Goal: Task Accomplishment & Management: Manage account settings

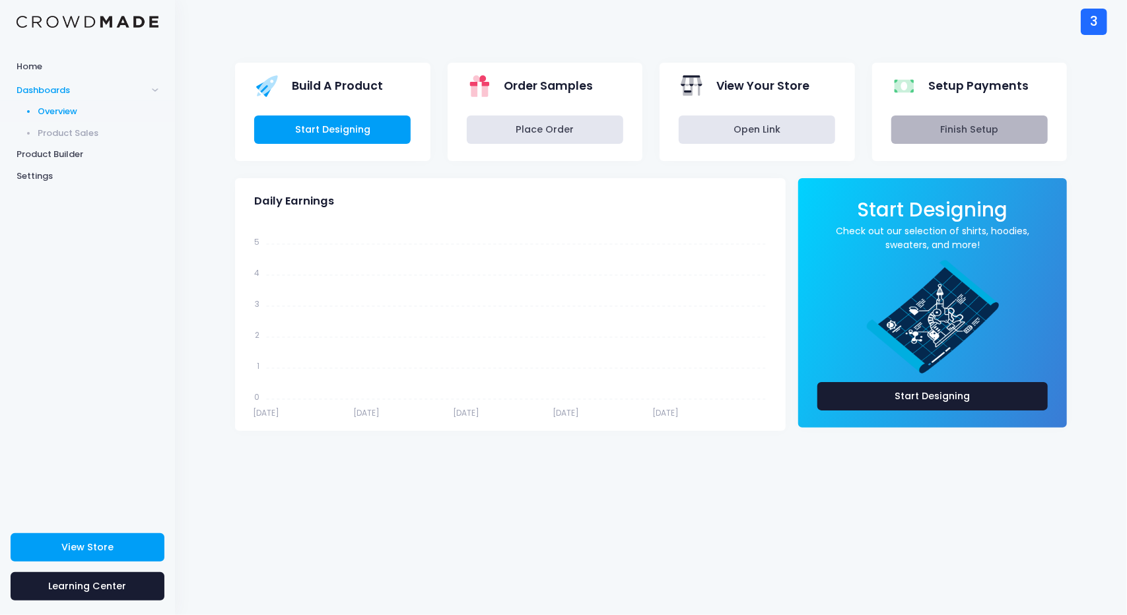
click at [955, 124] on link "Finish Setup" at bounding box center [969, 130] width 156 height 28
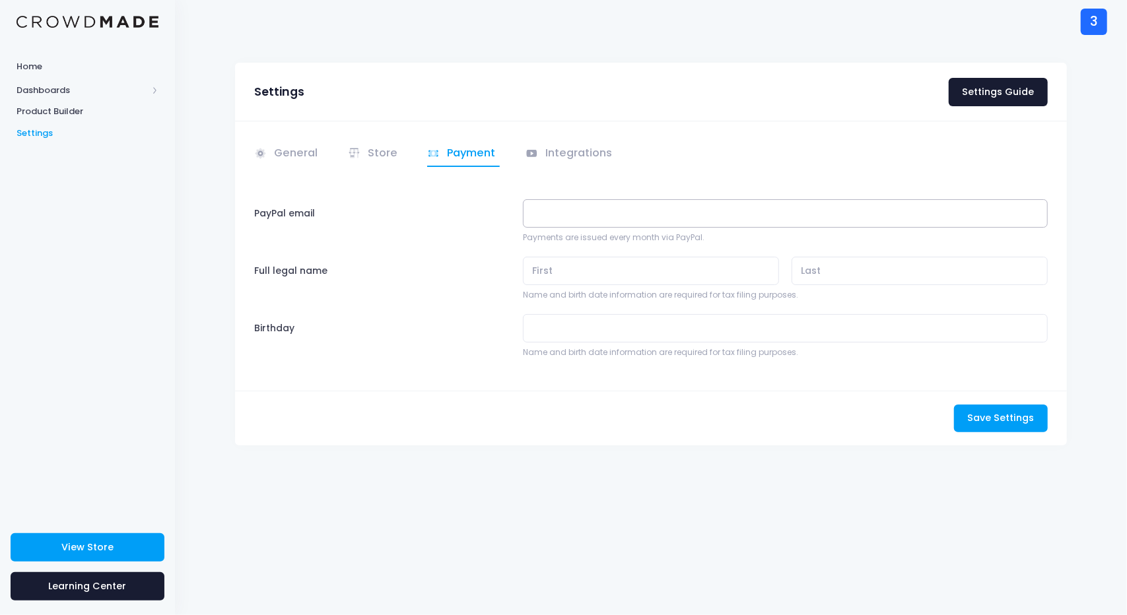
click at [557, 219] on input "PayPal email" at bounding box center [785, 213] width 525 height 28
type input "[EMAIL_ADDRESS][DOMAIN_NAME]"
type input "[PERSON_NAME]"
type input "hilali"
click at [996, 411] on span "Save Settings" at bounding box center [1000, 417] width 67 height 13
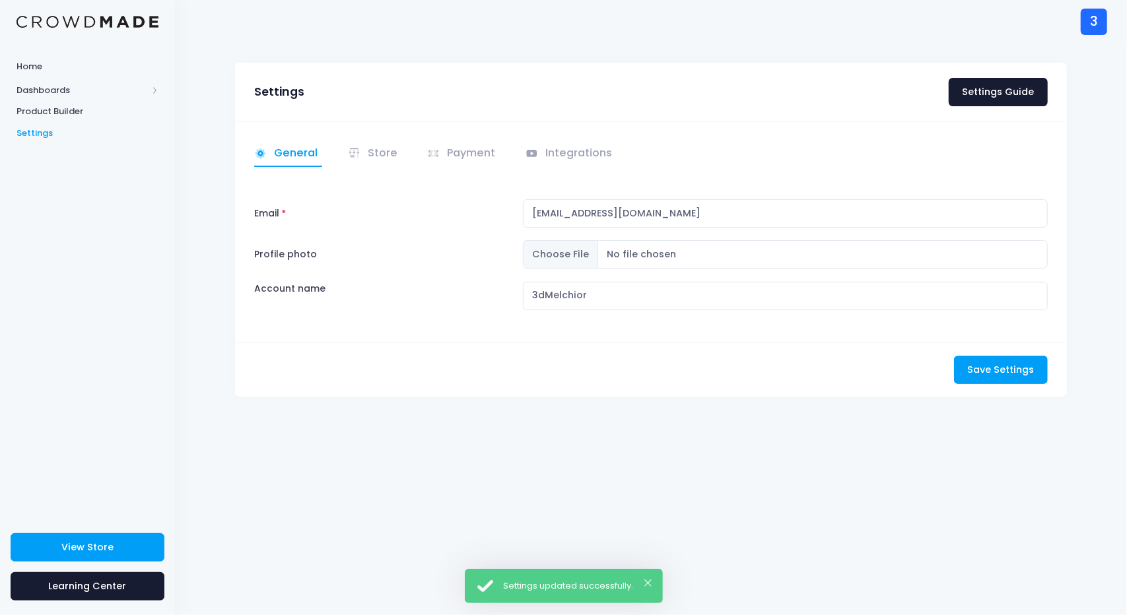
click at [653, 587] on div "× Settings updated successfully." at bounding box center [564, 586] width 198 height 34
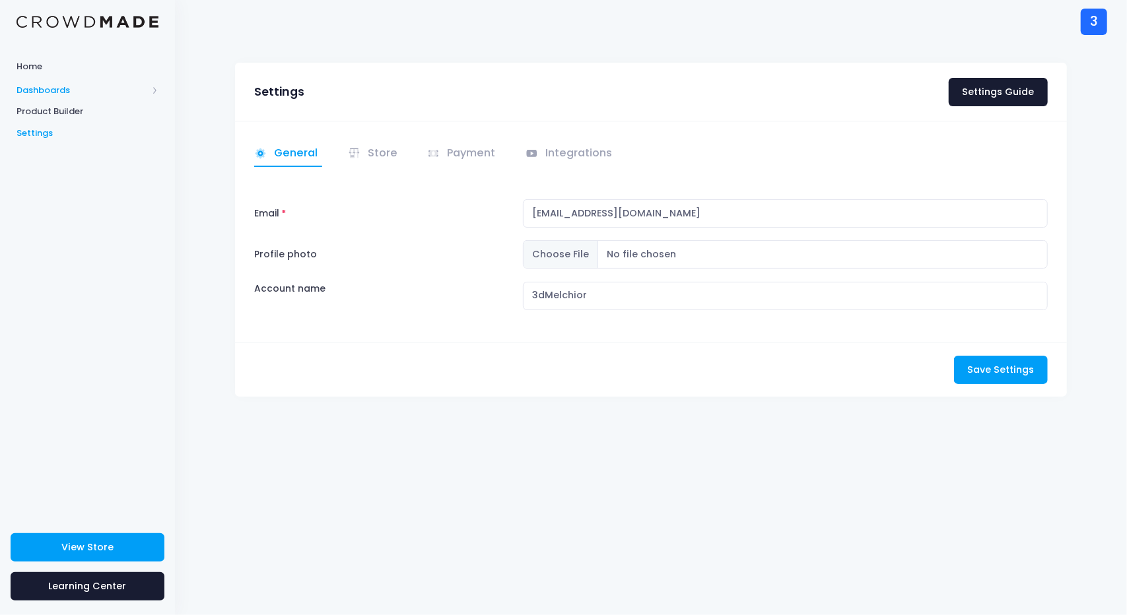
click at [53, 83] on span "Dashboards" at bounding box center [87, 90] width 175 height 22
click at [49, 112] on span "Overview" at bounding box center [98, 111] width 121 height 13
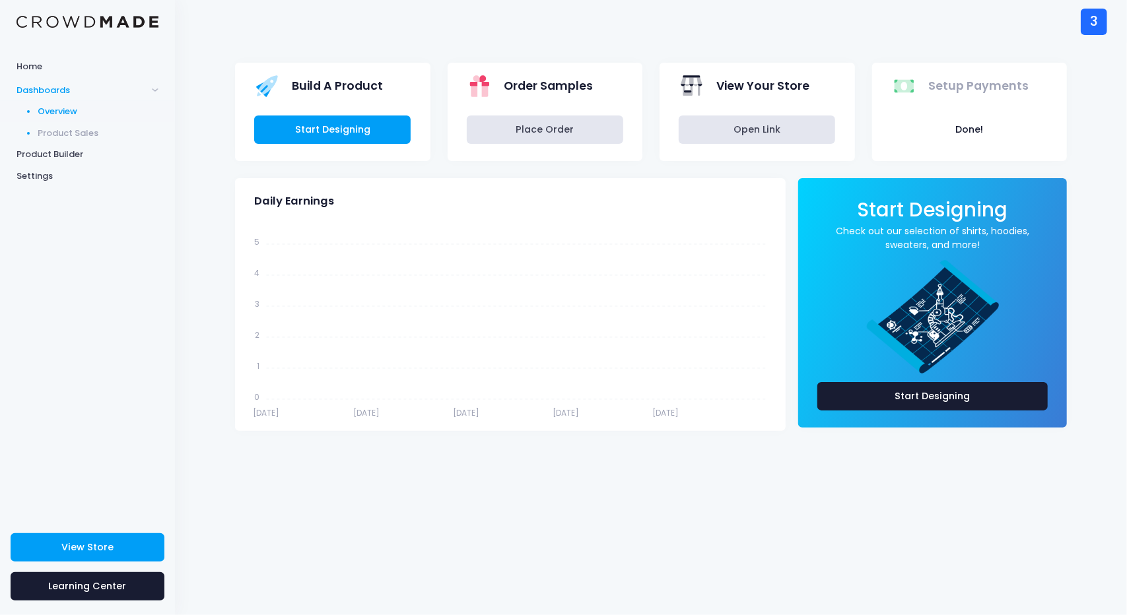
click at [61, 130] on span "Product Sales" at bounding box center [98, 133] width 121 height 13
click at [78, 134] on span "Product Sales" at bounding box center [98, 133] width 121 height 13
click at [1081, 25] on div "3" at bounding box center [1094, 22] width 26 height 26
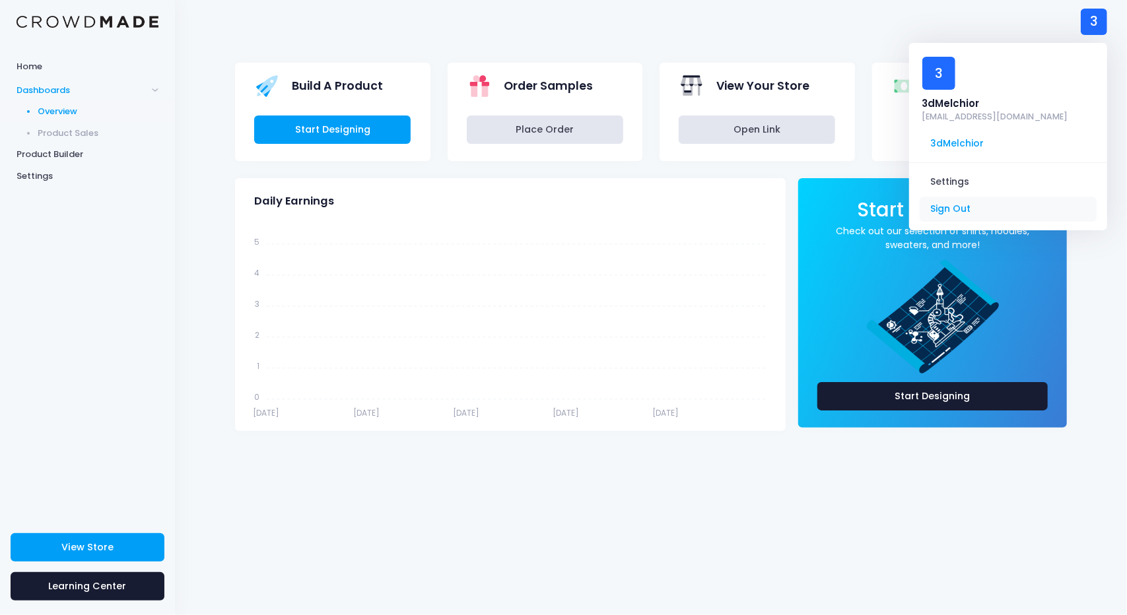
click at [963, 197] on link "Sign Out" at bounding box center [1008, 209] width 177 height 25
